Goal: Information Seeking & Learning: Learn about a topic

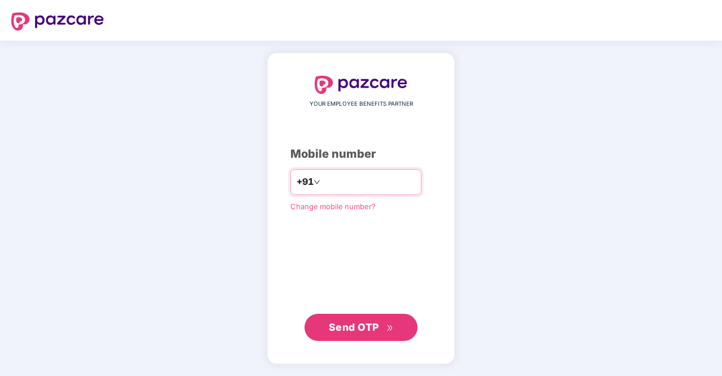
click at [348, 190] on input "number" at bounding box center [369, 182] width 93 height 18
type input "**********"
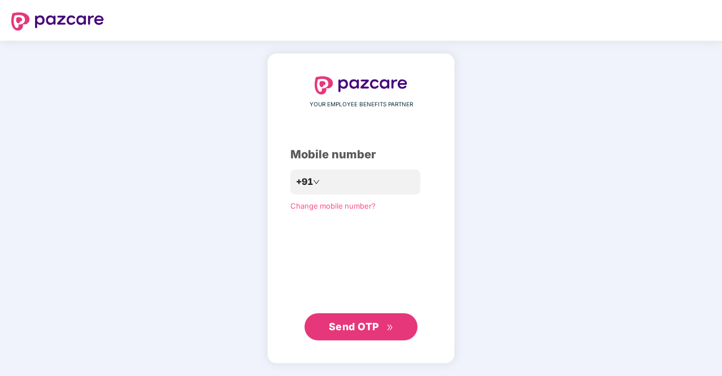
click at [374, 327] on span "Send OTP" at bounding box center [354, 326] width 50 height 12
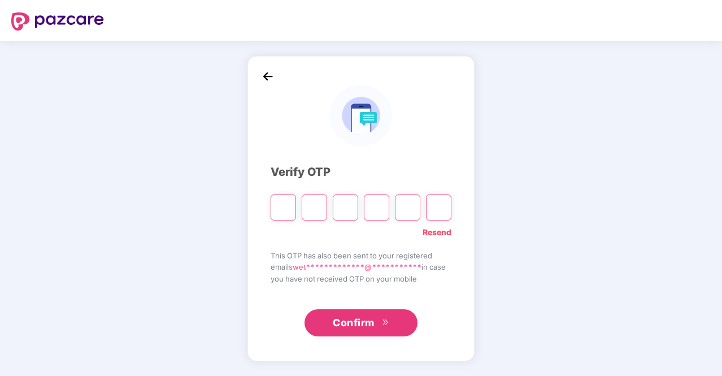
type input "*"
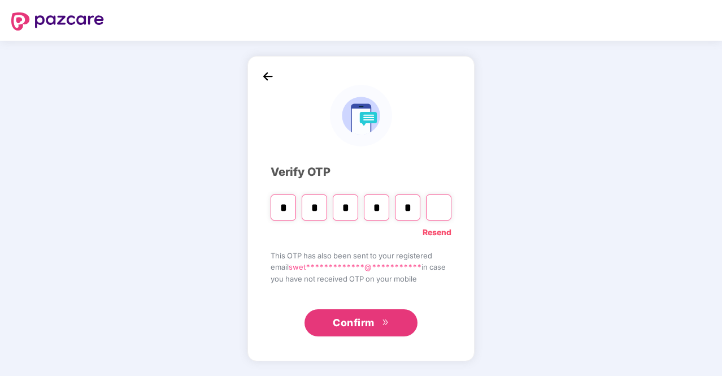
type input "*"
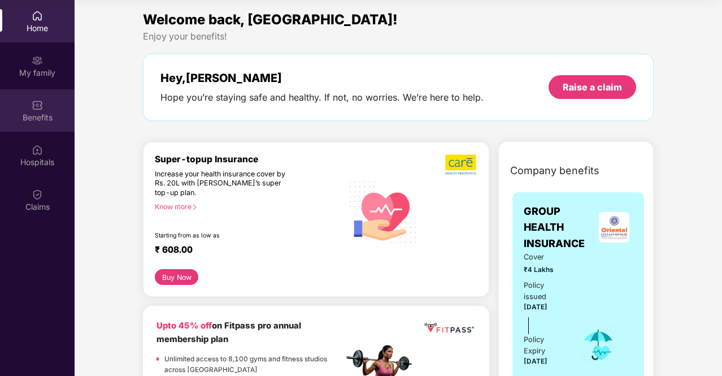
click at [38, 103] on img at bounding box center [37, 104] width 11 height 11
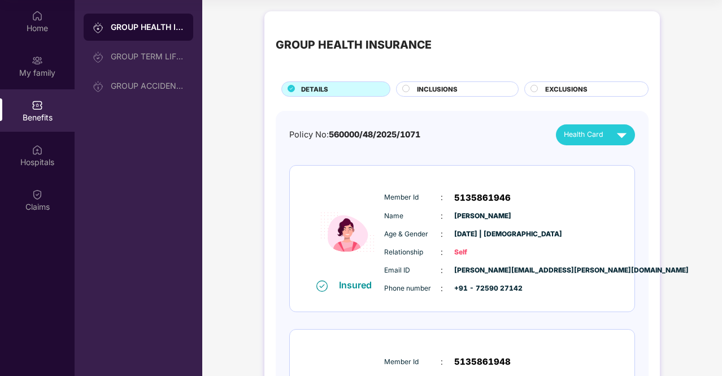
click at [134, 27] on div "GROUP HEALTH INSURANCE" at bounding box center [147, 26] width 73 height 11
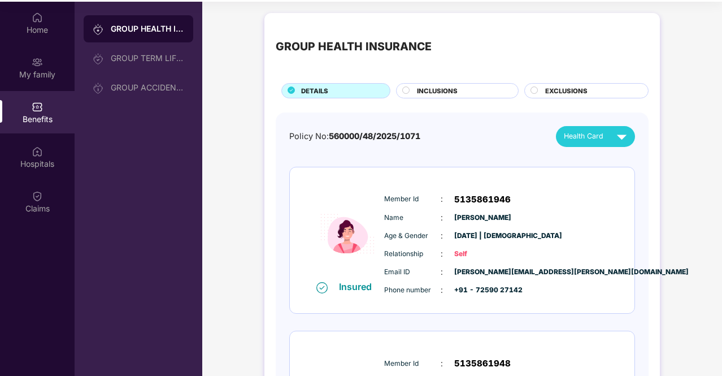
scroll to position [63, 0]
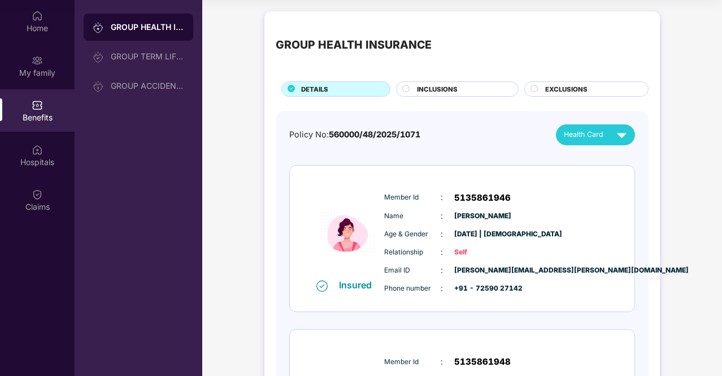
click at [492, 207] on div "Member Id : 5135861946 Name : [PERSON_NAME] Age & Gender : [DATE] | [DEMOGRAPHI…" at bounding box center [496, 242] width 230 height 115
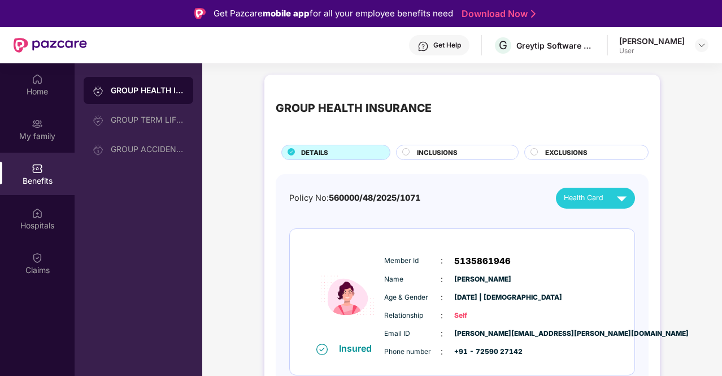
scroll to position [23, 0]
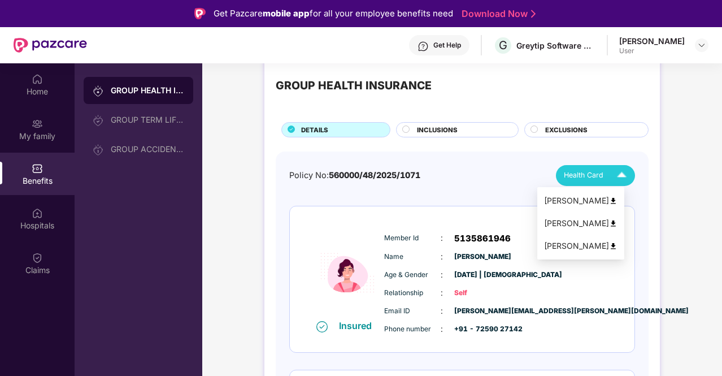
click at [622, 175] on img at bounding box center [622, 176] width 20 height 20
click at [618, 223] on img at bounding box center [613, 223] width 8 height 8
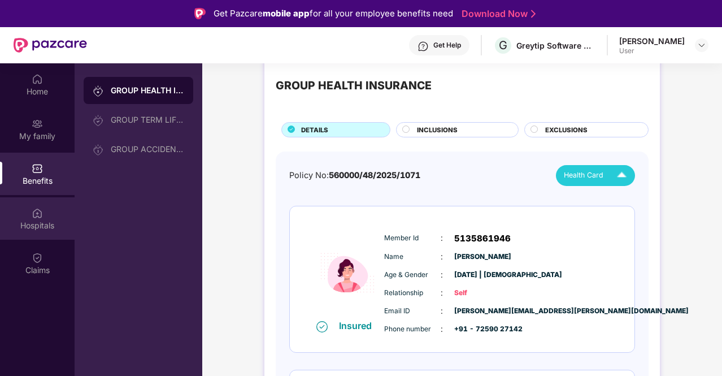
click at [47, 215] on div "Hospitals" at bounding box center [37, 218] width 75 height 42
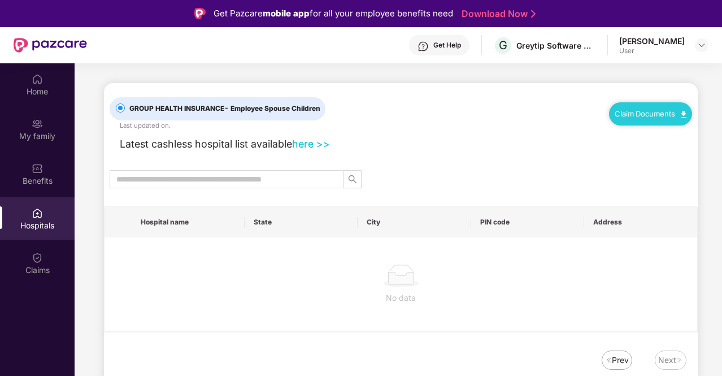
scroll to position [0, 0]
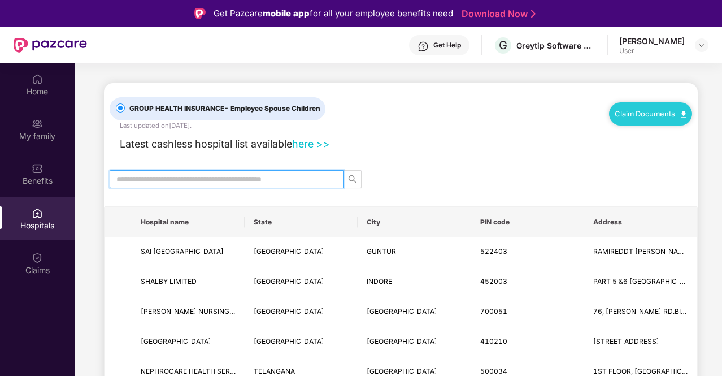
click at [205, 176] on input "text" at bounding box center [222, 179] width 212 height 12
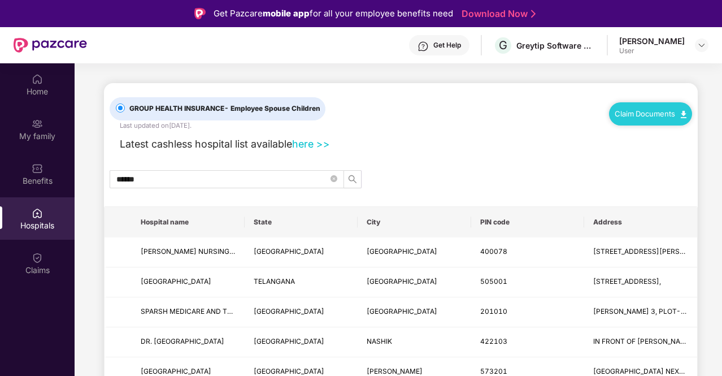
click at [397, 218] on th "City" at bounding box center [414, 222] width 113 height 31
click at [366, 224] on th "City" at bounding box center [414, 222] width 113 height 31
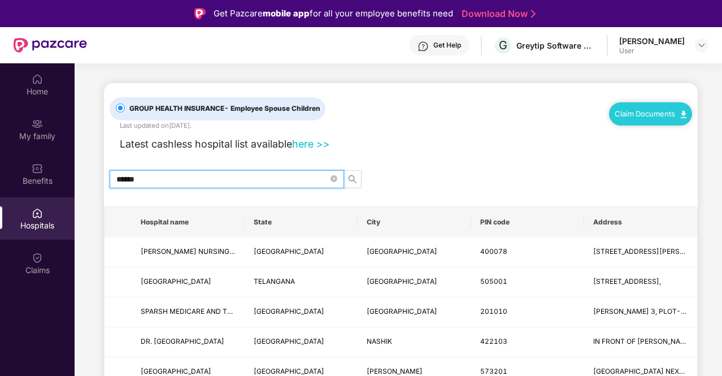
click at [209, 173] on input "******" at bounding box center [222, 179] width 212 height 12
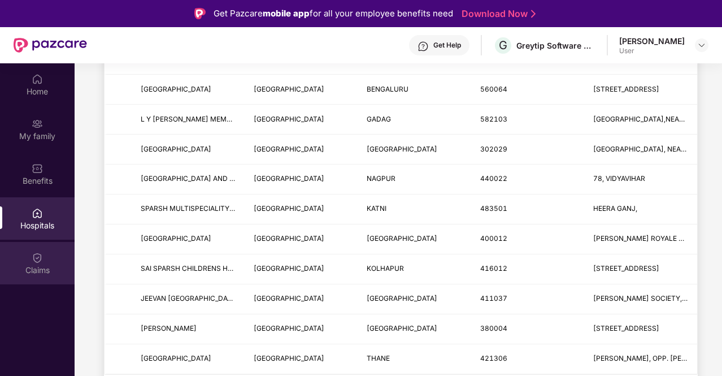
type input "******"
click at [45, 260] on div "Claims" at bounding box center [37, 263] width 75 height 42
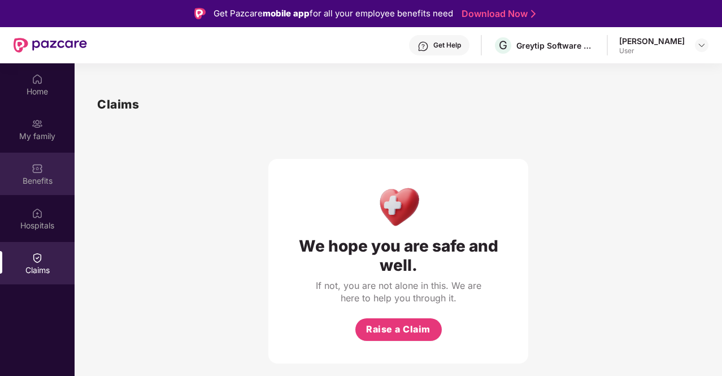
click at [43, 190] on div "Benefits" at bounding box center [37, 174] width 75 height 42
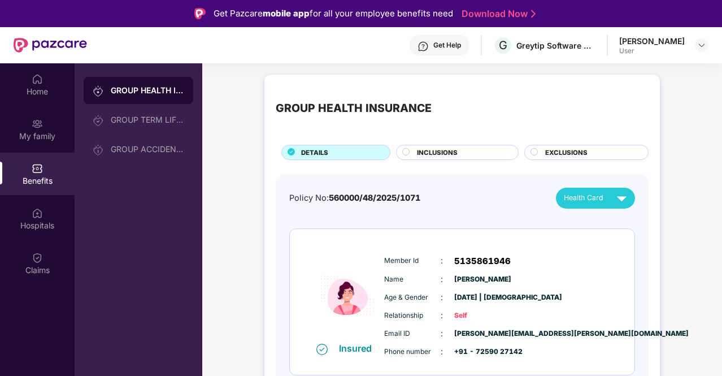
click at [434, 150] on span "INCLUSIONS" at bounding box center [437, 152] width 41 height 10
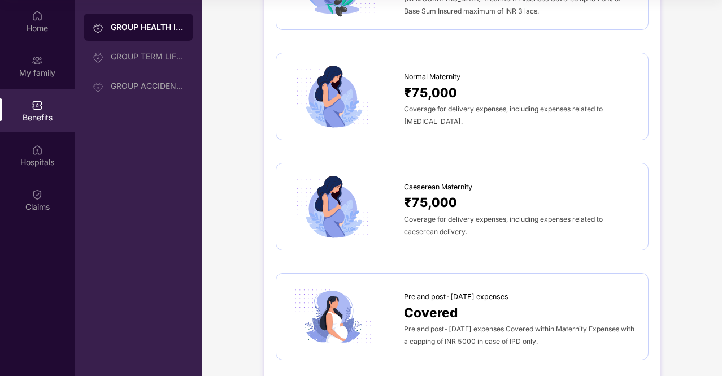
scroll to position [1123, 0]
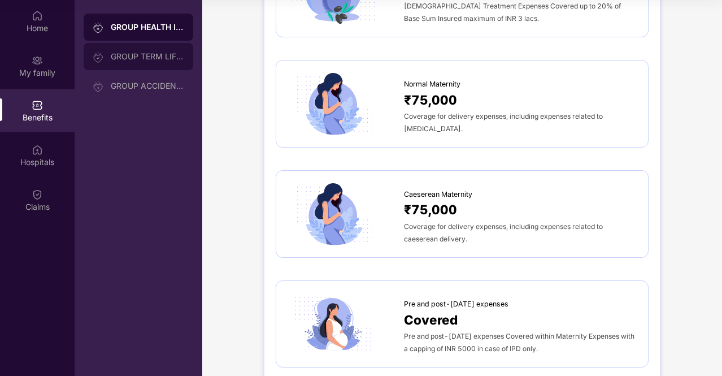
click at [170, 57] on div "GROUP TERM LIFE INSURANCE" at bounding box center [147, 56] width 73 height 9
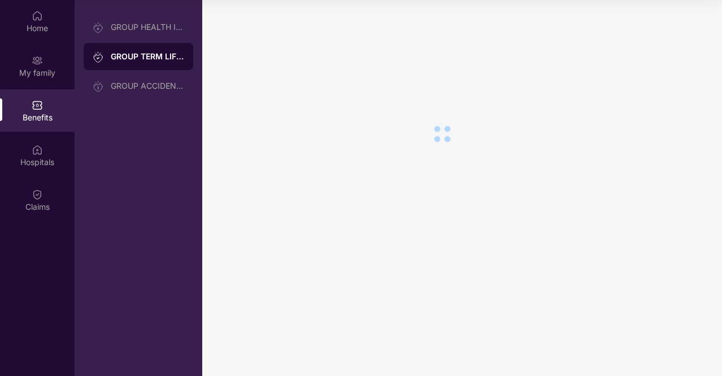
scroll to position [0, 0]
